Goal: Transaction & Acquisition: Download file/media

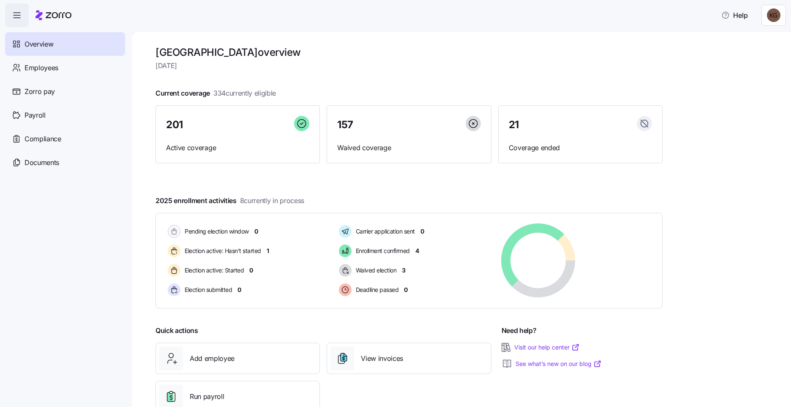
click at [775, 21] on html "Help Overview Employees Zorro pay Payroll Compliance Documents Rush Memorial Ho…" at bounding box center [395, 200] width 791 height 401
click at [753, 41] on div "Personal view" at bounding box center [748, 37] width 50 height 9
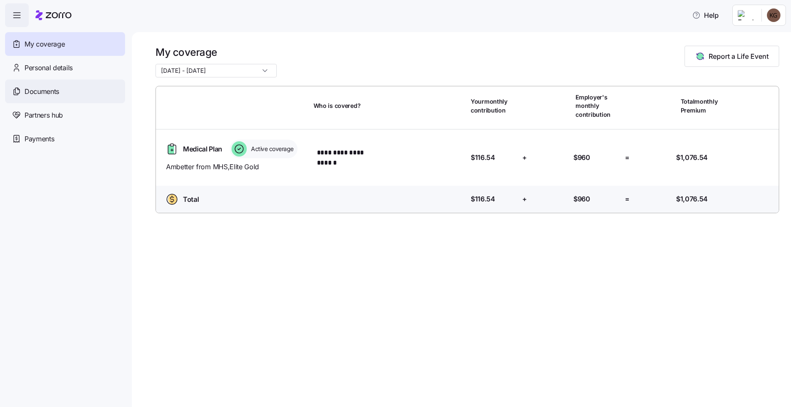
click at [65, 91] on div "Documents" at bounding box center [65, 91] width 120 height 24
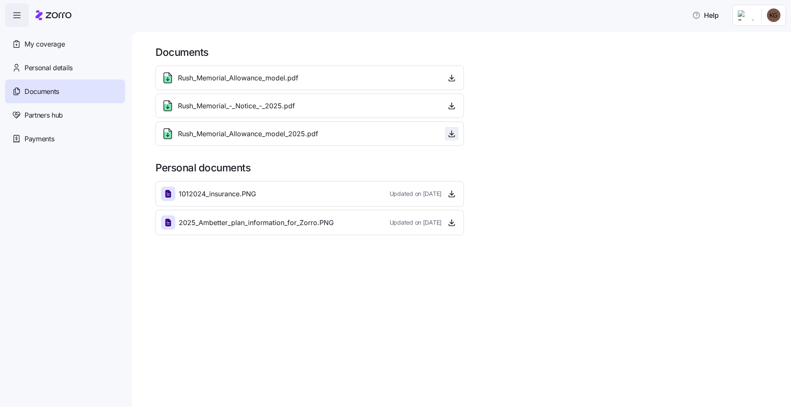
click at [456, 130] on span "button" at bounding box center [451, 133] width 13 height 13
click at [454, 132] on icon "button" at bounding box center [452, 133] width 8 height 8
